Goal: Information Seeking & Learning: Learn about a topic

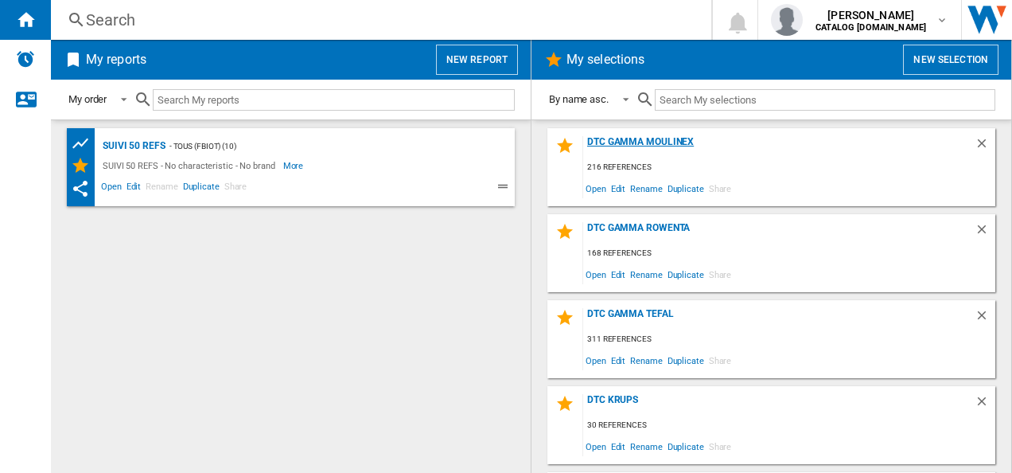
click at [608, 146] on div "DTC GAMMA MOULINEX" at bounding box center [778, 146] width 391 height 21
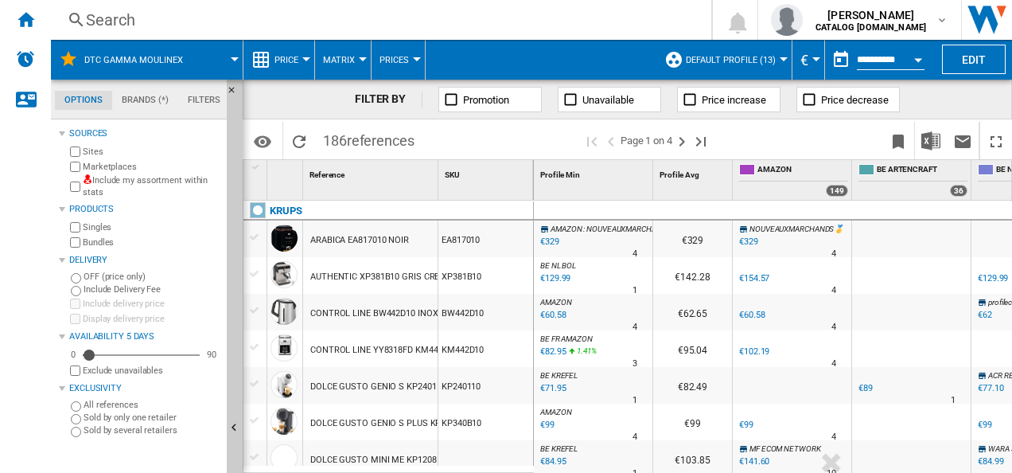
click at [229, 10] on div "Search" at bounding box center [378, 20] width 584 height 22
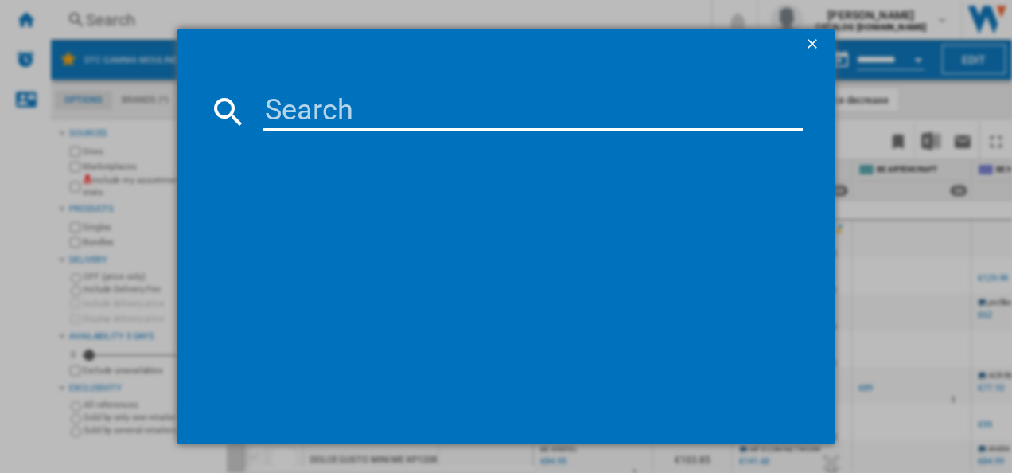
click at [323, 99] on input at bounding box center [533, 111] width 540 height 38
paste input "HF93ECF0"
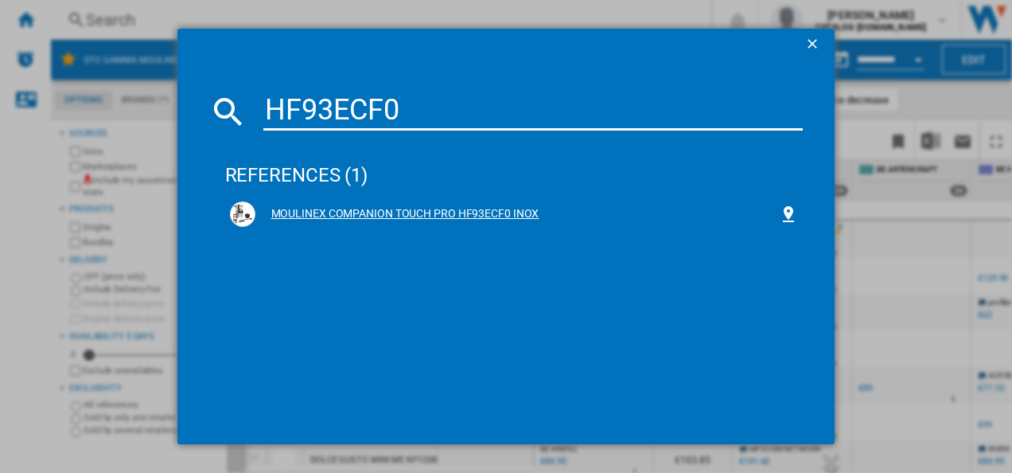
type input "HF93ECF0"
click at [288, 209] on div "MOULINEX COMPANION TOUCH PRO HF93ECF0 INOX" at bounding box center [517, 214] width 524 height 16
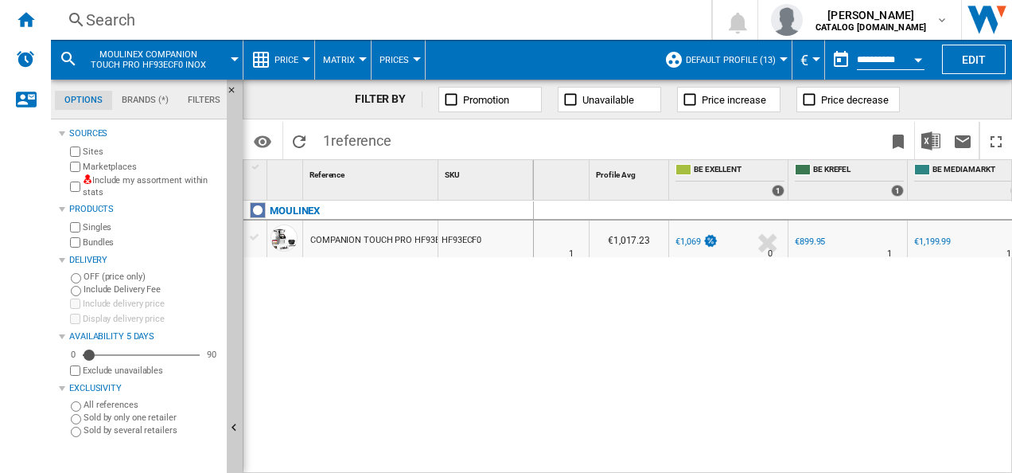
scroll to position [0, 57]
